Goal: Browse casually

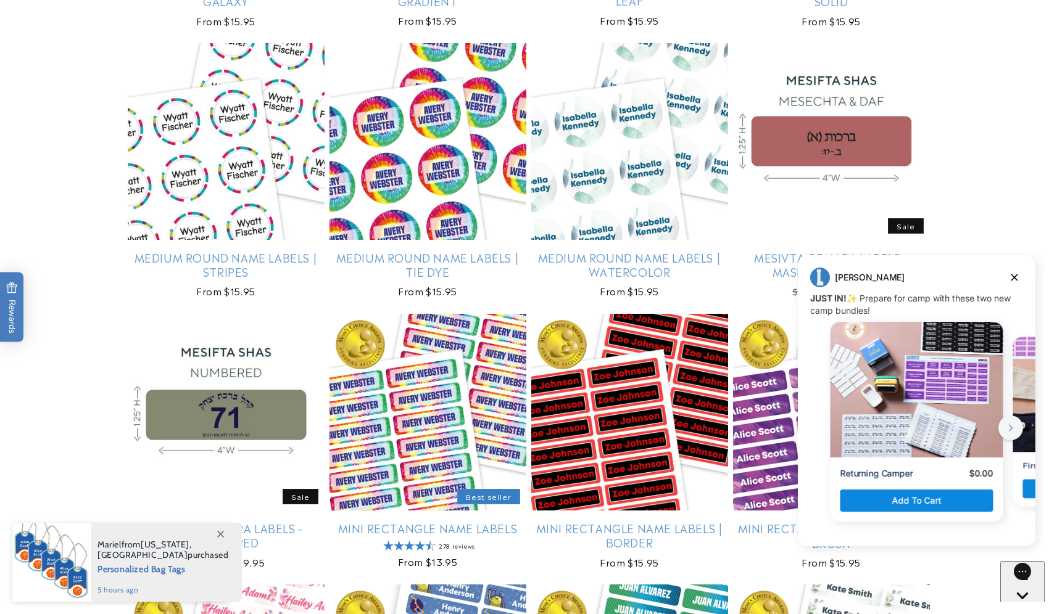
scroll to position [2670, 0]
